Goal: Task Accomplishment & Management: Use online tool/utility

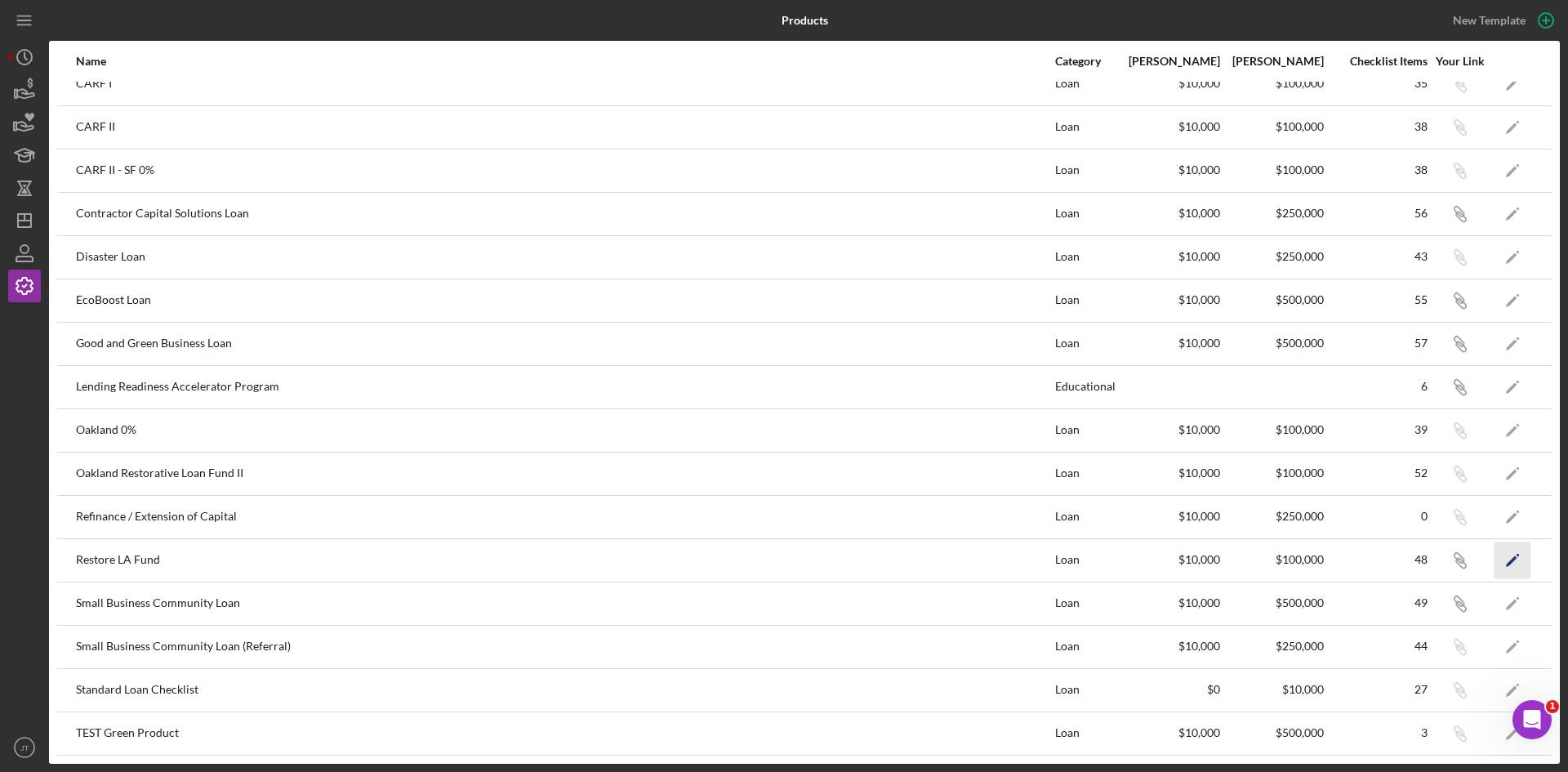
click at [1503, 561] on icon "Icon/Edit" at bounding box center [1513, 560] width 37 height 37
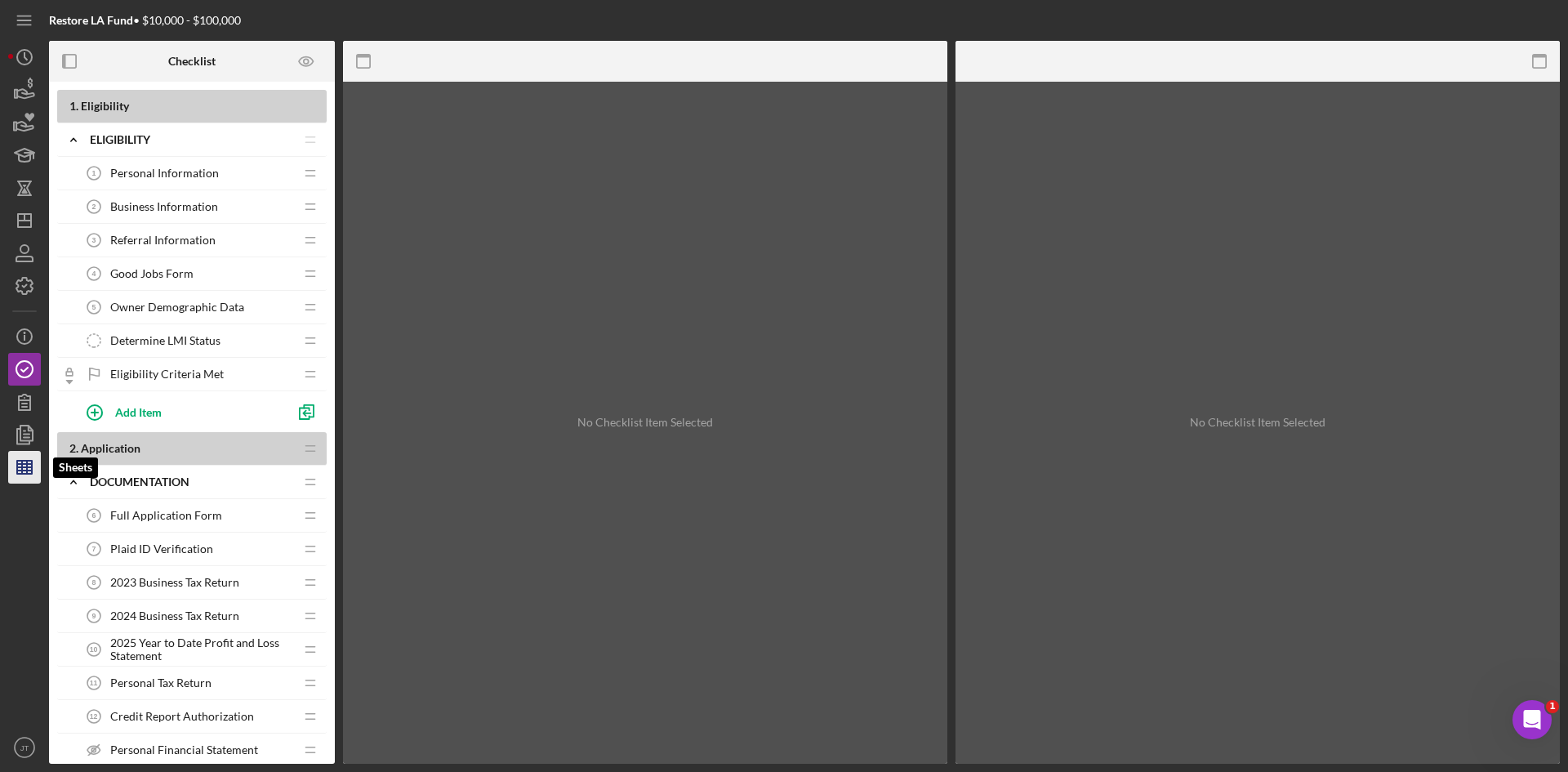
click at [22, 463] on line "button" at bounding box center [22, 467] width 0 height 13
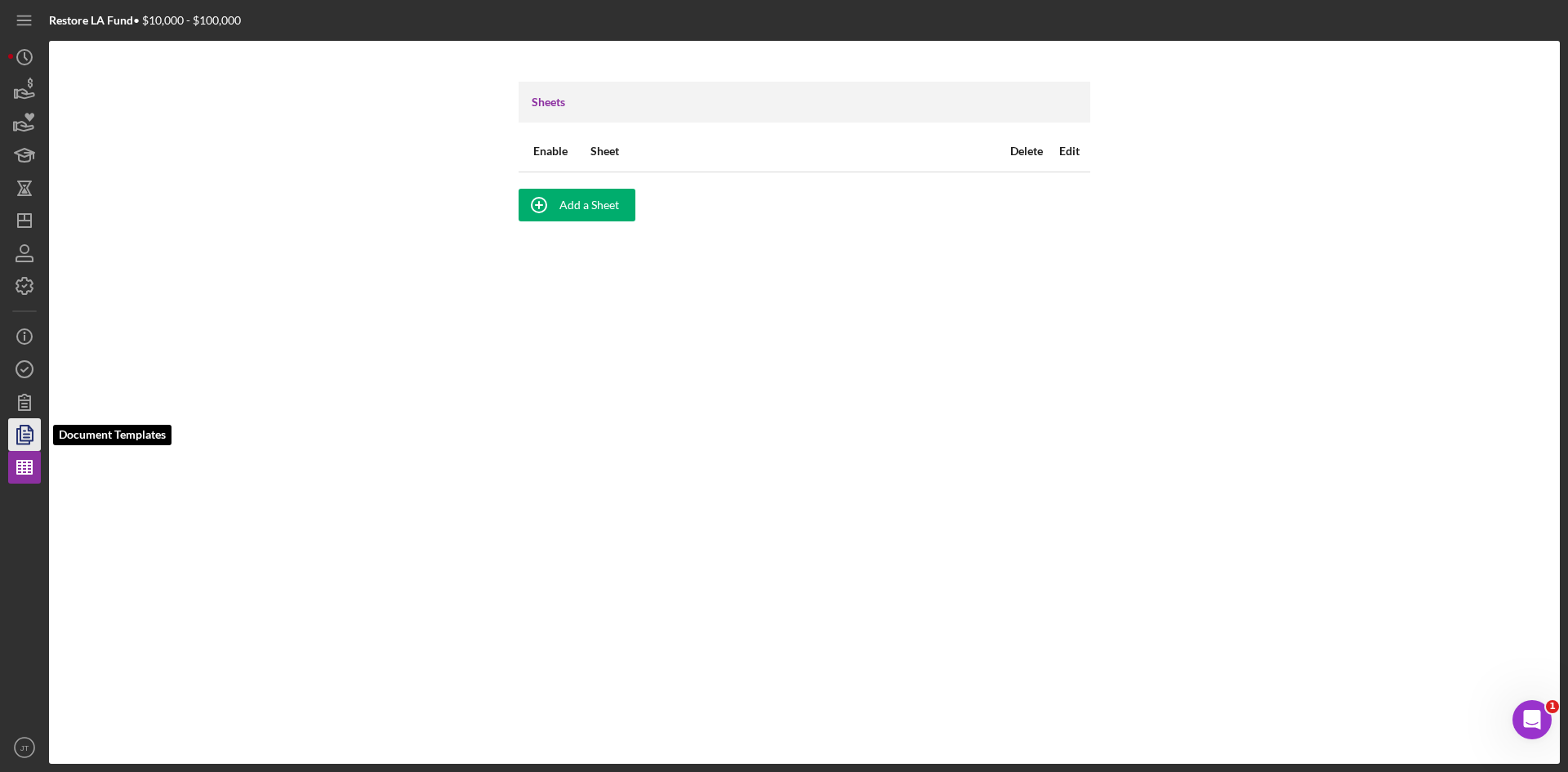
click at [25, 439] on icon "button" at bounding box center [24, 434] width 41 height 41
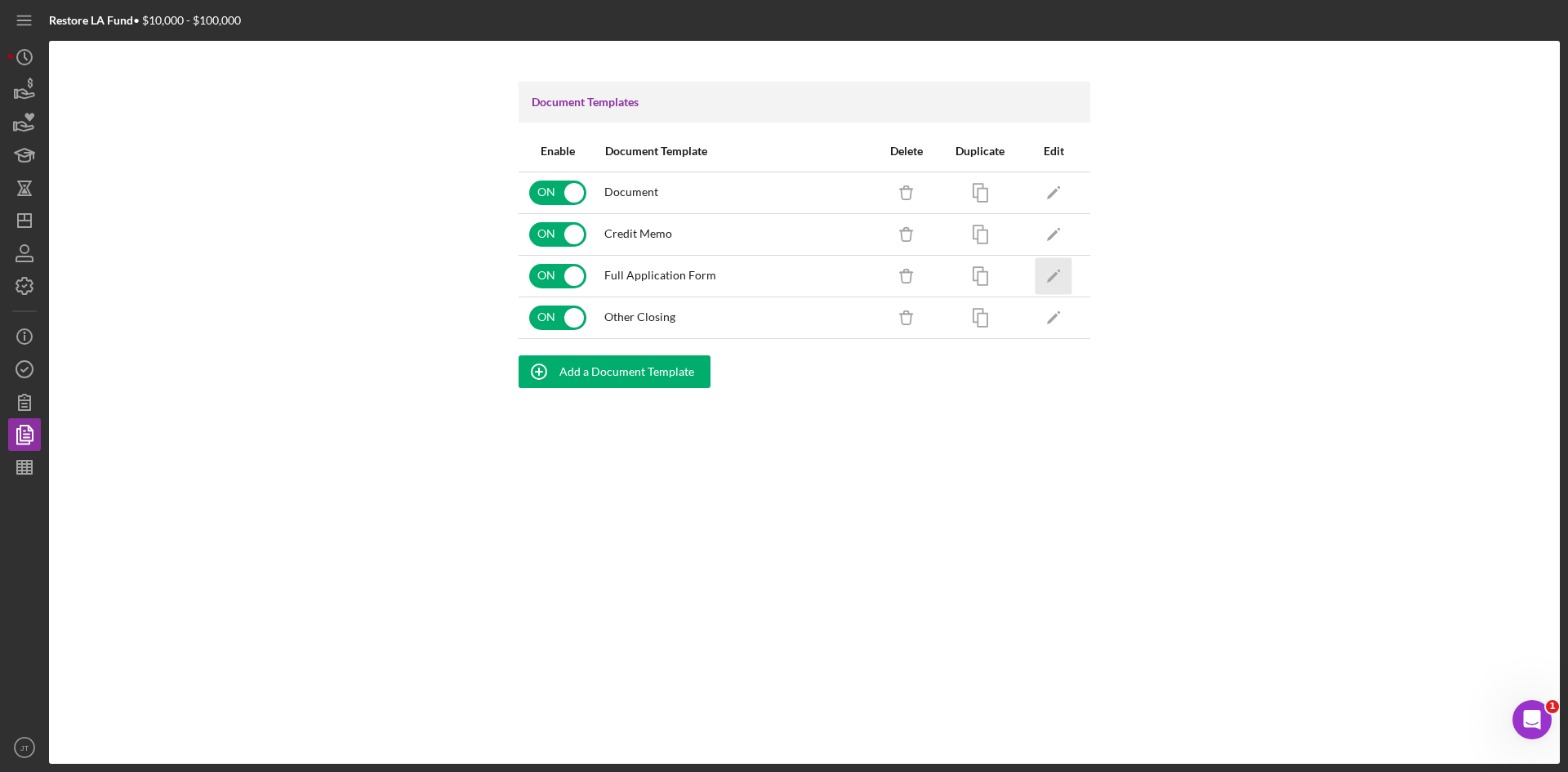
click at [1047, 269] on icon "Icon/Edit" at bounding box center [1054, 276] width 37 height 37
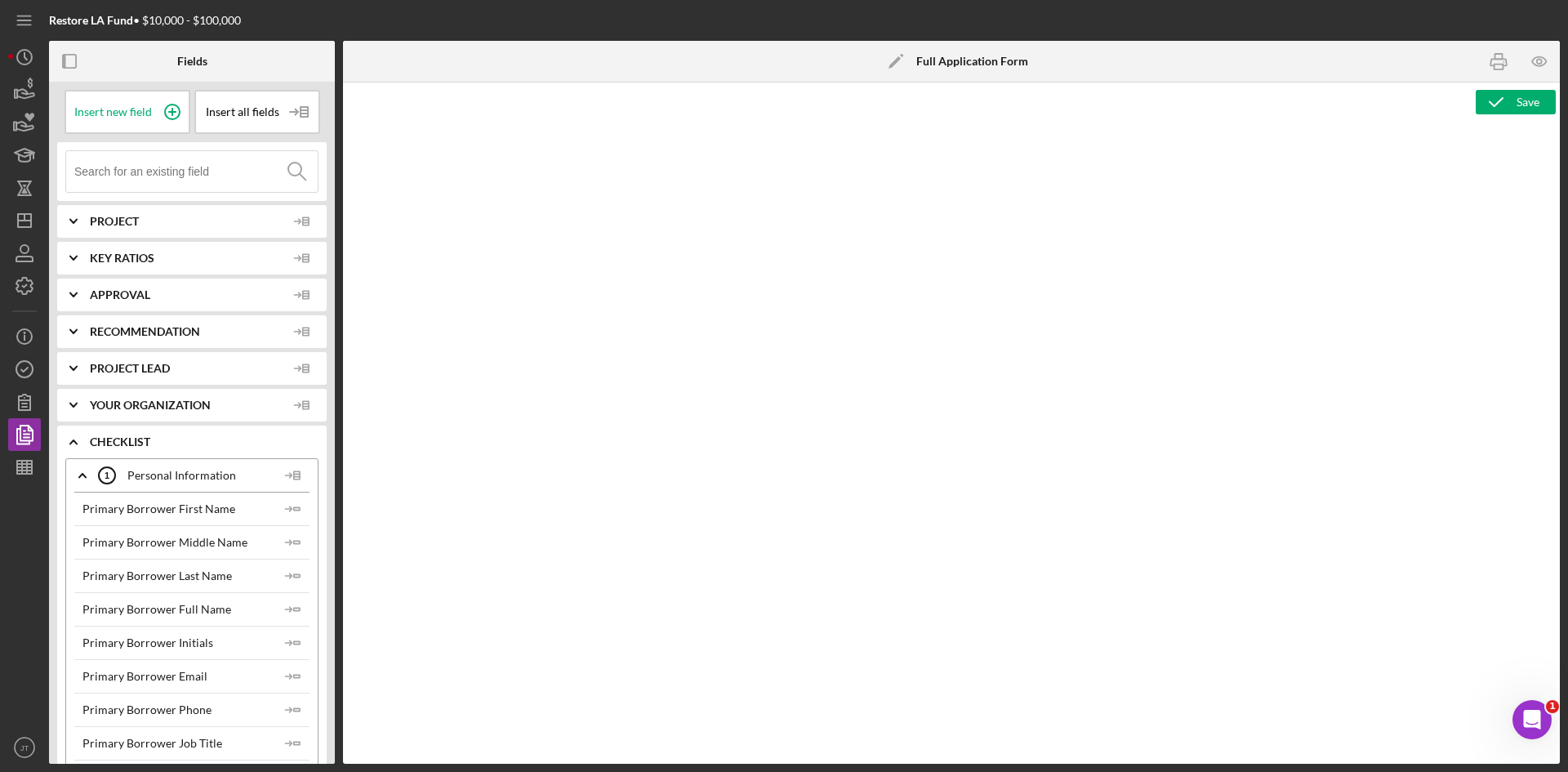
type textarea "<h1 style="text-align: center;">Full Application Form</h1> <h2 style="text-alig…"
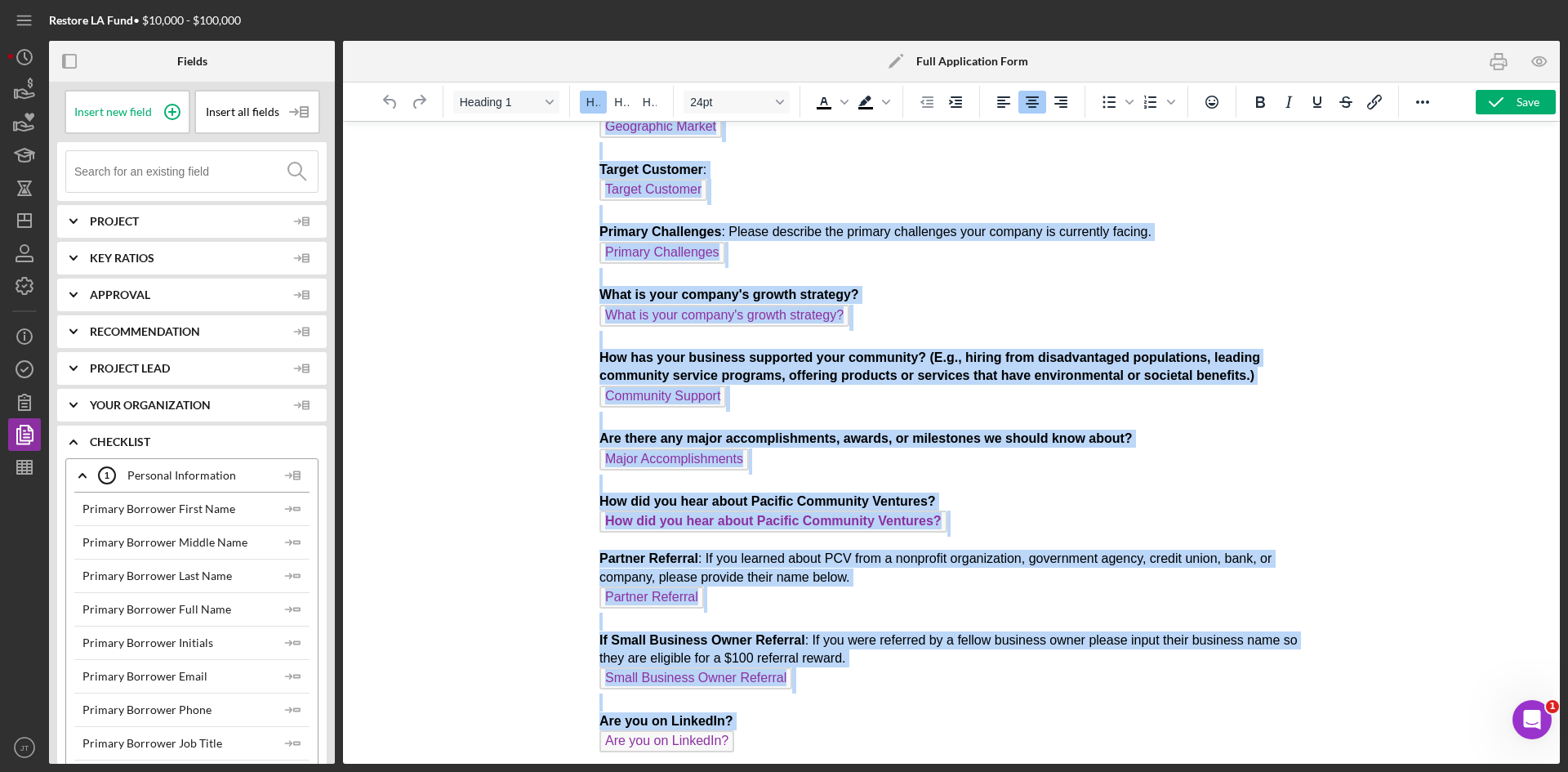
scroll to position [894, 0]
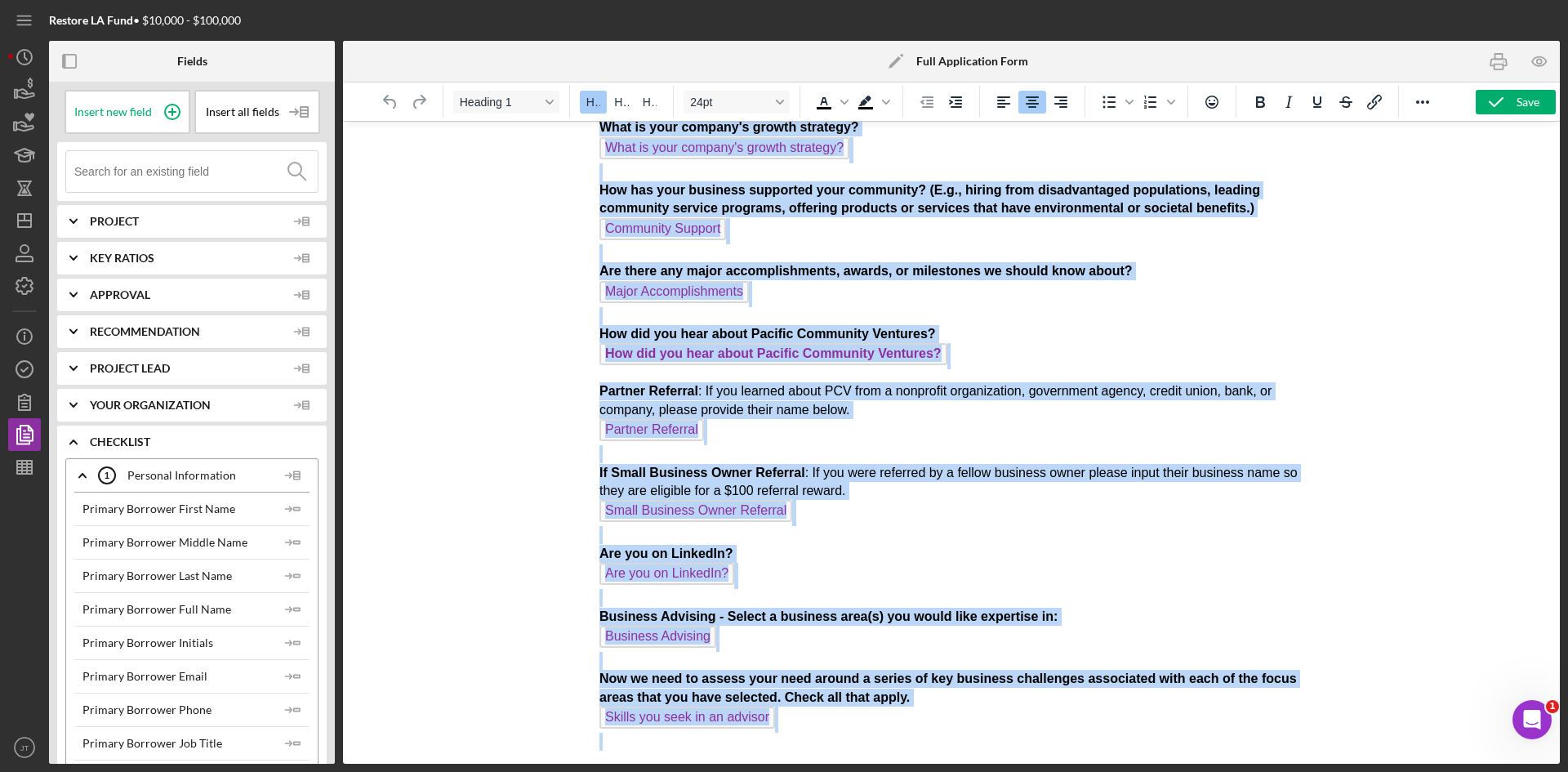
drag, startPoint x: 809, startPoint y: 158, endPoint x: 1069, endPoint y: 810, distance: 701.9
copy body "Lore Ipsumdolors Amet Con Adipi Elit Seddoei Temp Inci: Utlabor Etdo Magnaali E…"
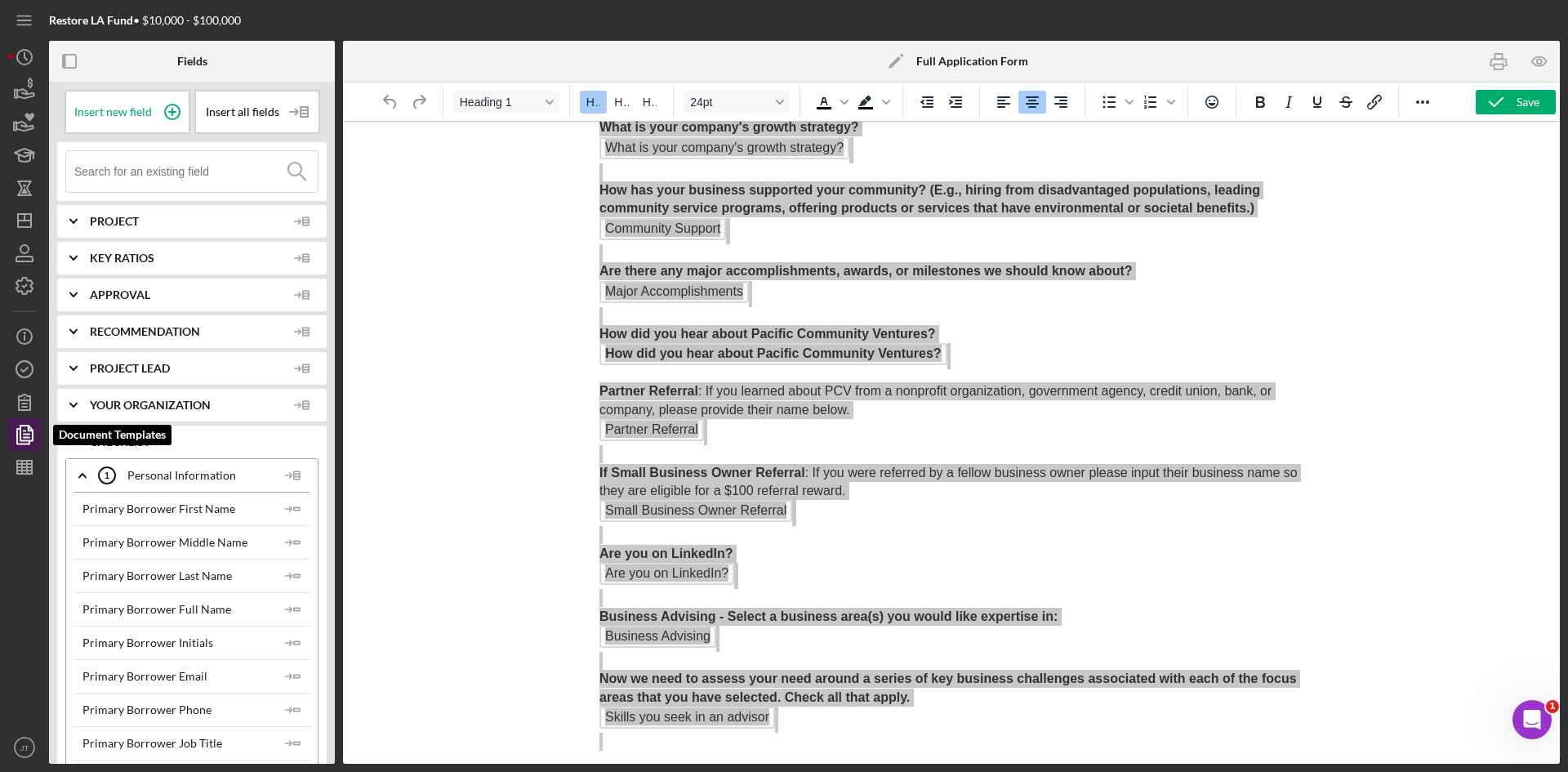
click at [30, 428] on polygon "button" at bounding box center [26, 433] width 13 height 15
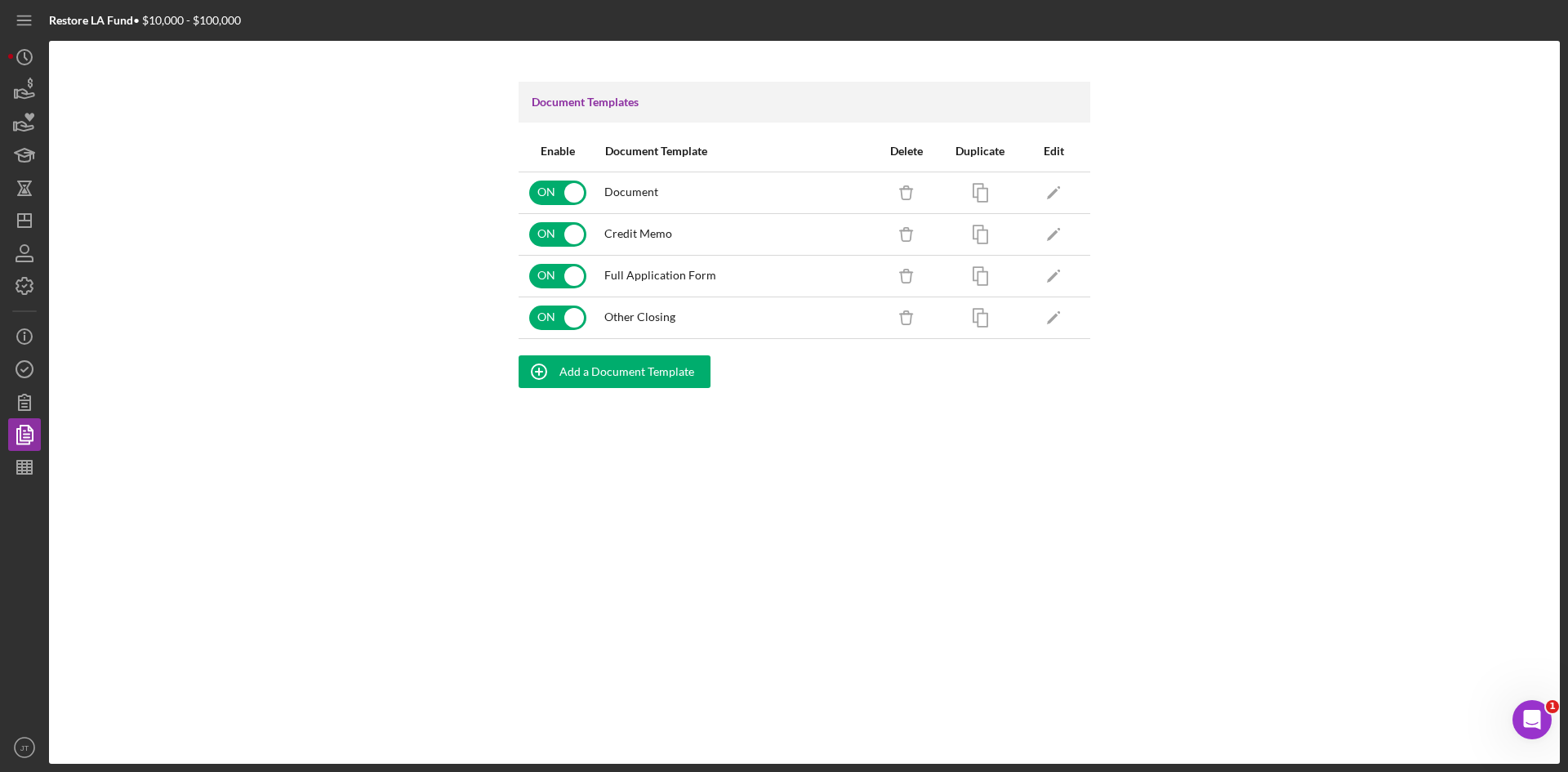
click at [1030, 196] on div "Icon/Edit" at bounding box center [1053, 192] width 57 height 41
click at [1050, 195] on polygon "button" at bounding box center [1053, 194] width 12 height 12
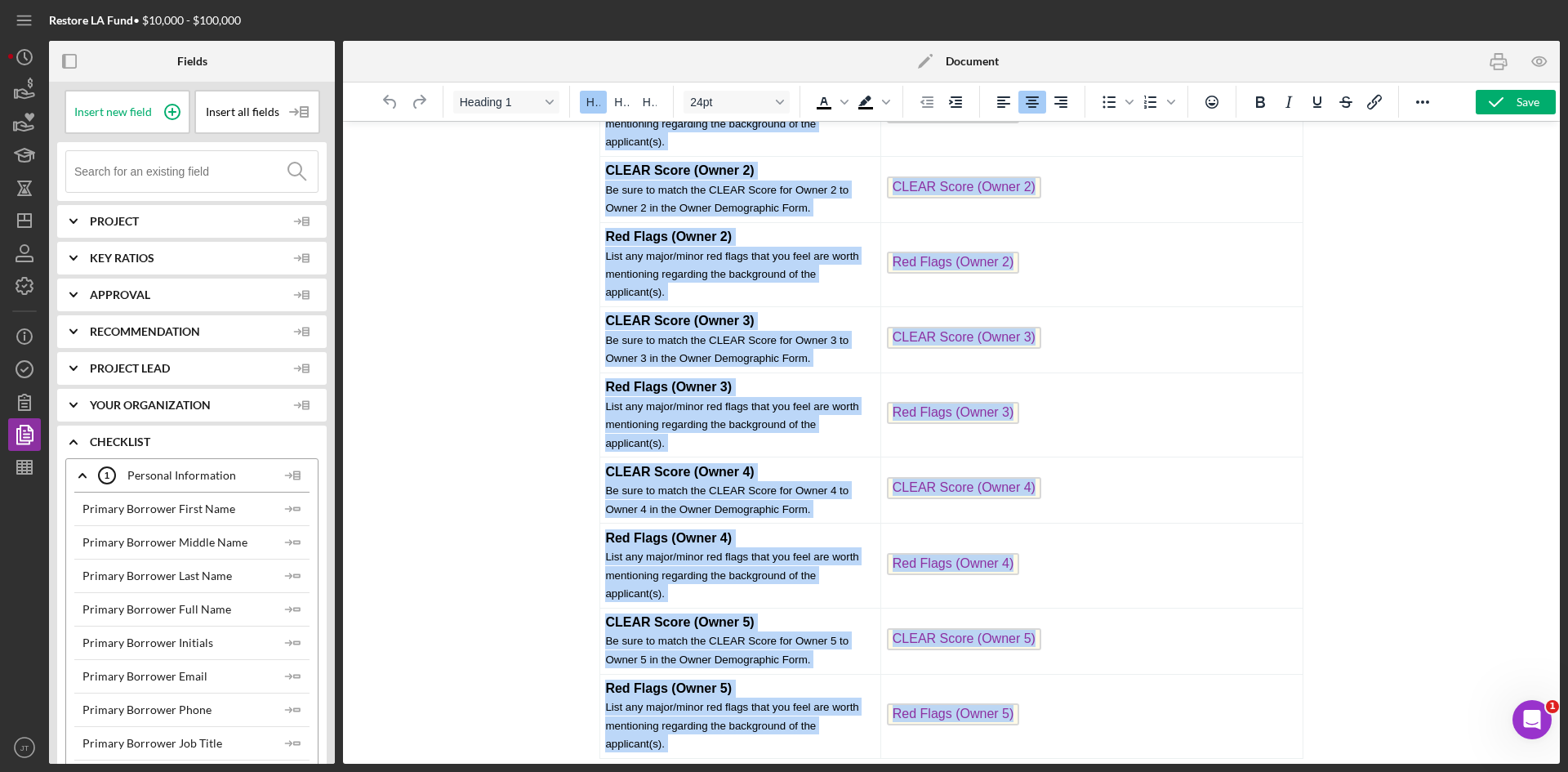
scroll to position [8521, 0]
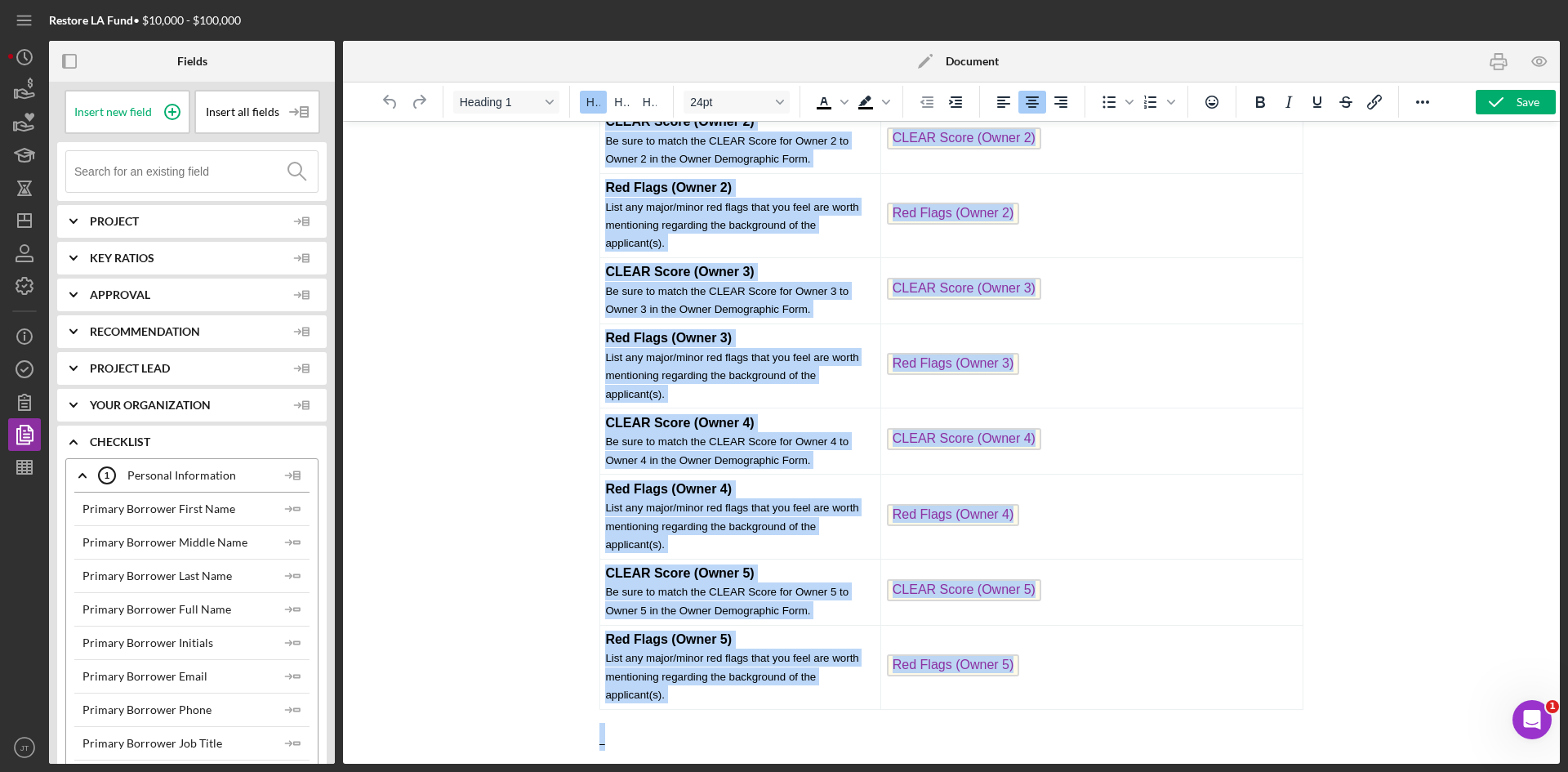
drag, startPoint x: 804, startPoint y: 156, endPoint x: 1013, endPoint y: 810, distance: 686.6
copy body "Lore Ipsumdolors Amet Con Adipi Elit Seddoei Temp Inci: Utlabor Etdo Magnaali E…"
